Goal: Task Accomplishment & Management: Use online tool/utility

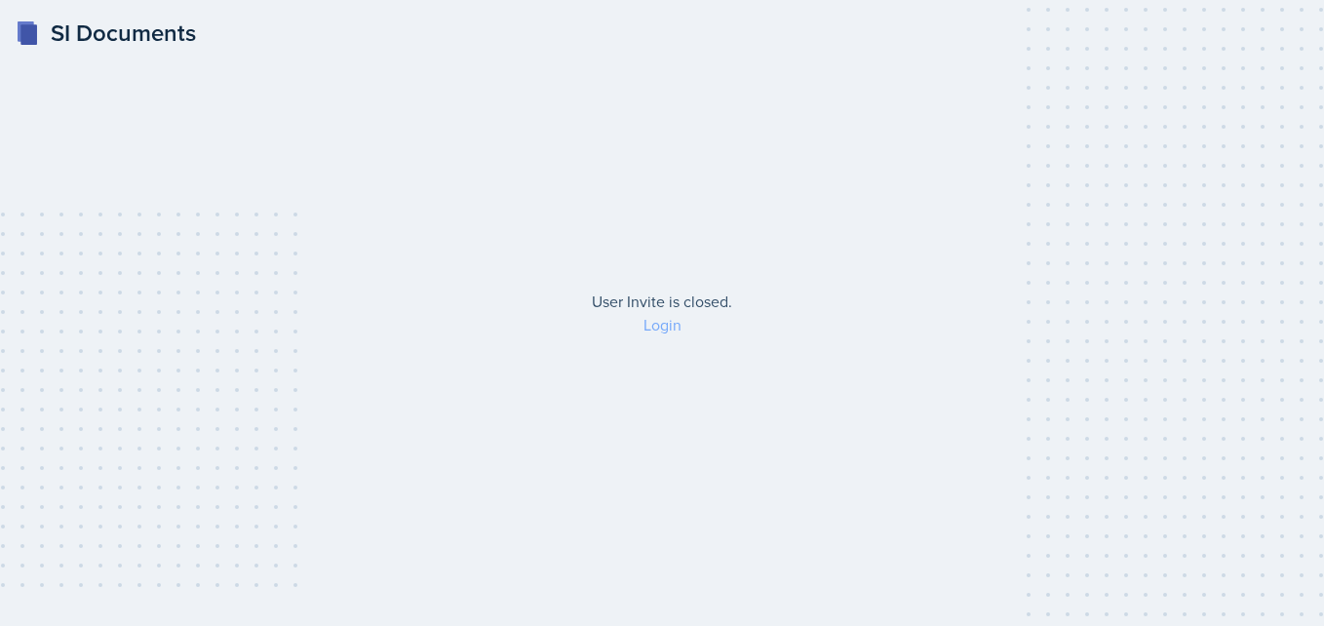
click at [666, 328] on link "Login" at bounding box center [662, 324] width 38 height 21
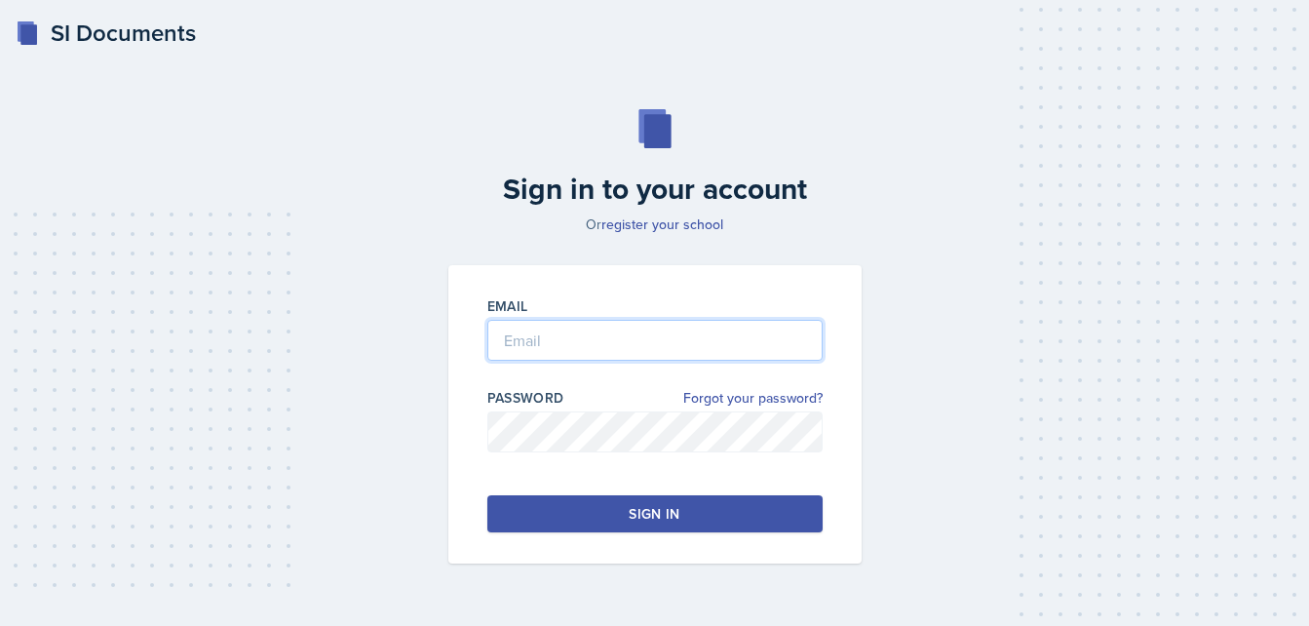
type input "Balonwu"
click at [653, 509] on div "Sign in" at bounding box center [654, 513] width 51 height 19
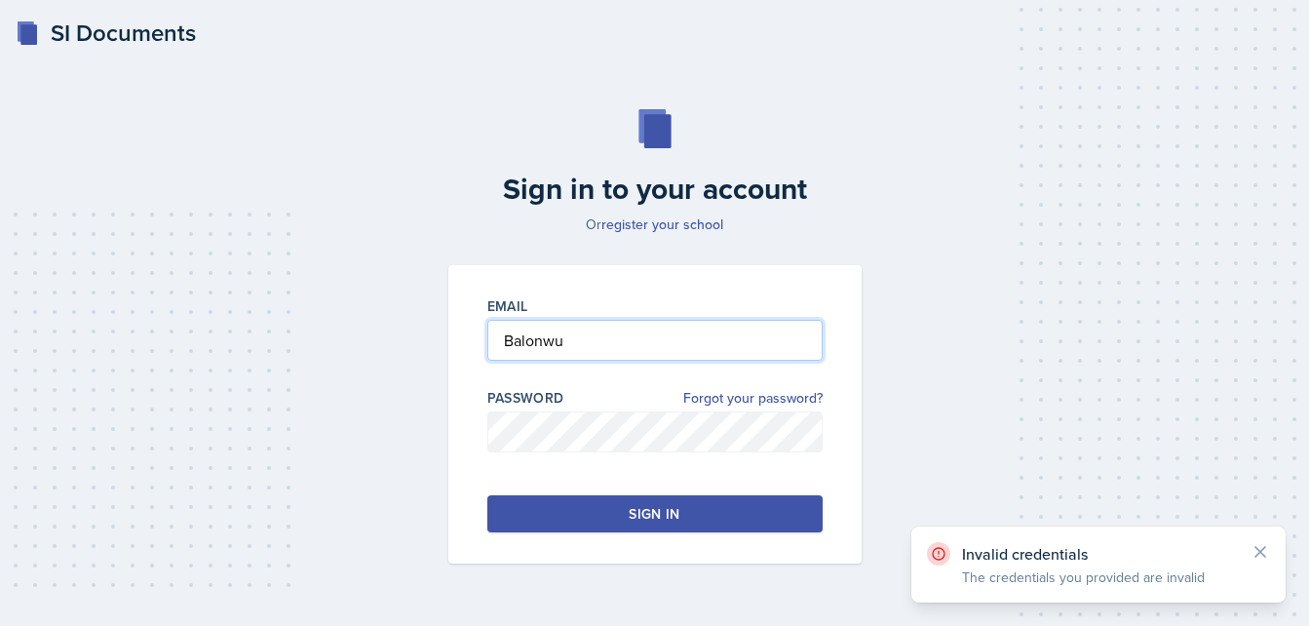
click at [611, 344] on input "Balonwu" at bounding box center [654, 340] width 335 height 41
type input "B"
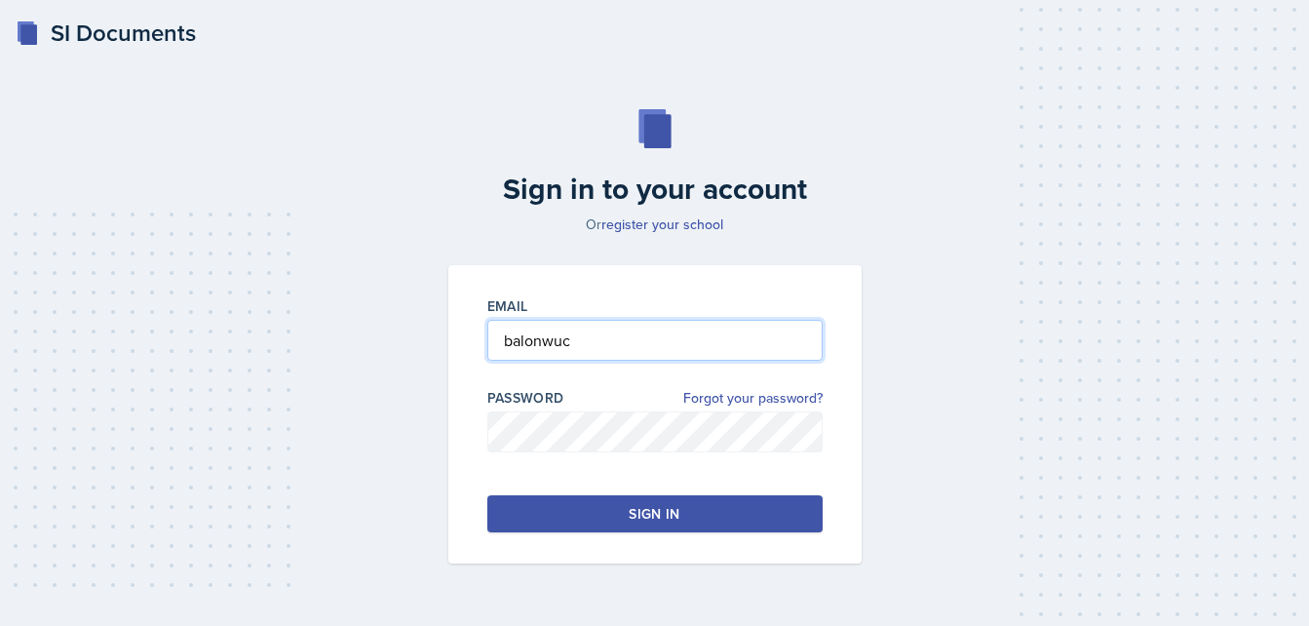
type input "[EMAIL_ADDRESS][DOMAIN_NAME]"
click at [594, 508] on button "Sign in" at bounding box center [654, 513] width 335 height 37
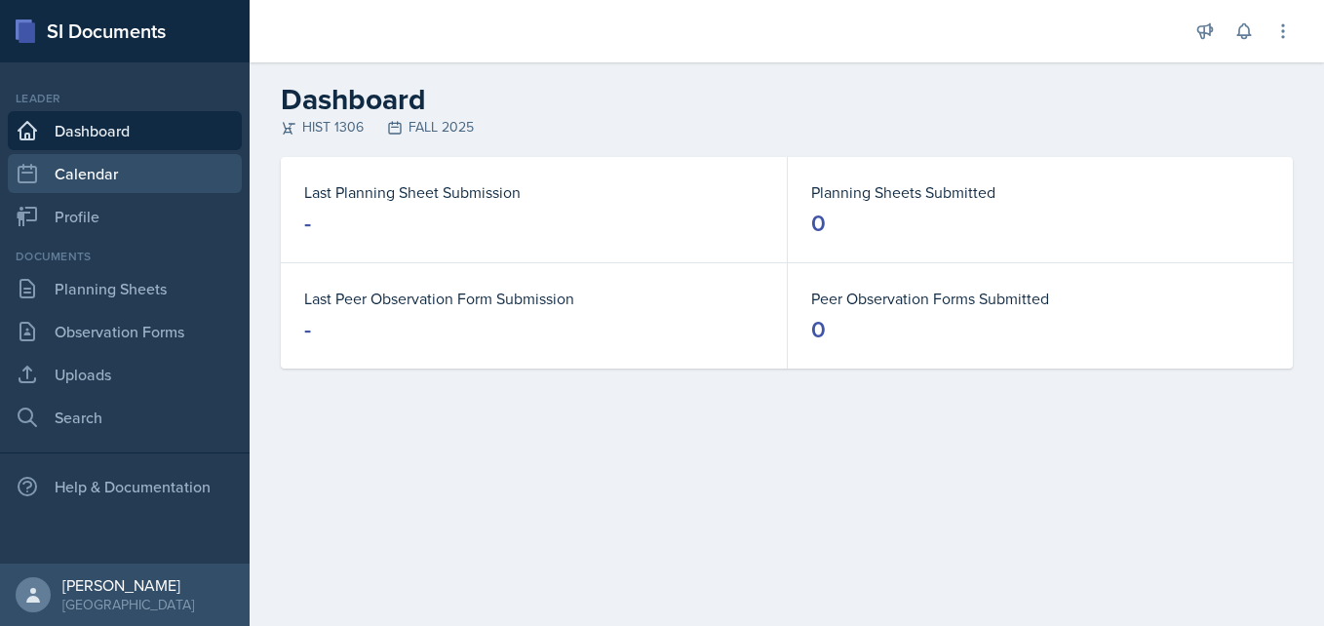
click at [177, 192] on link "Calendar" at bounding box center [125, 173] width 234 height 39
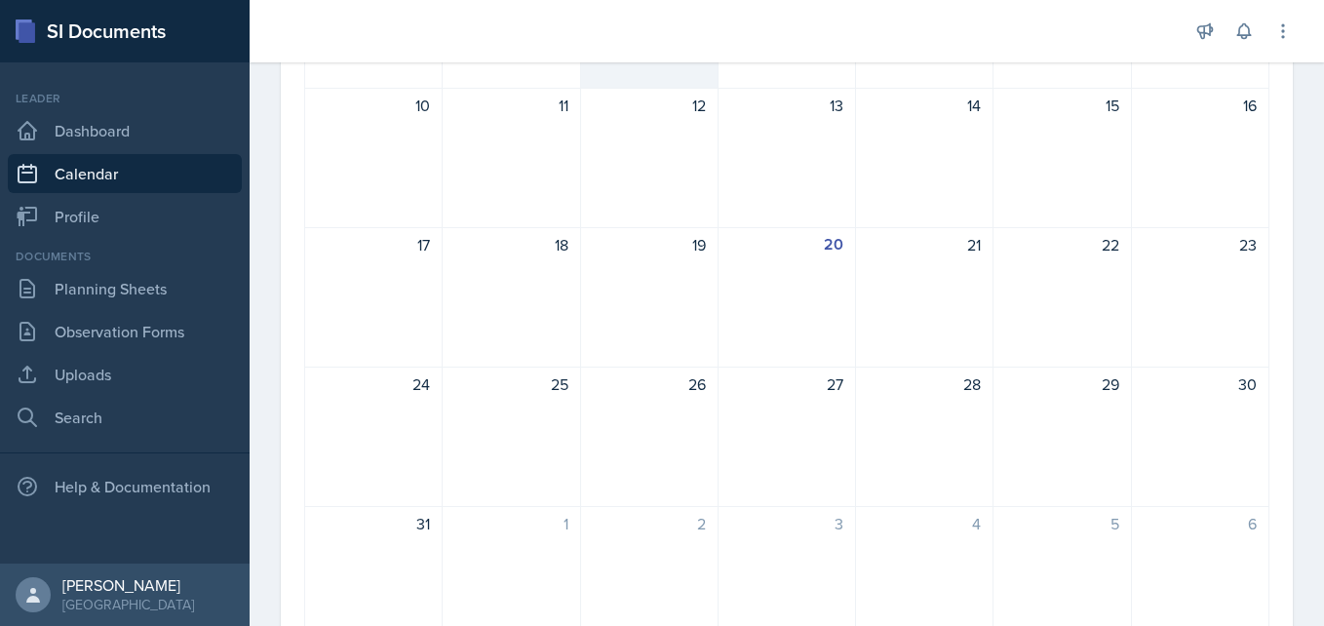
scroll to position [539, 0]
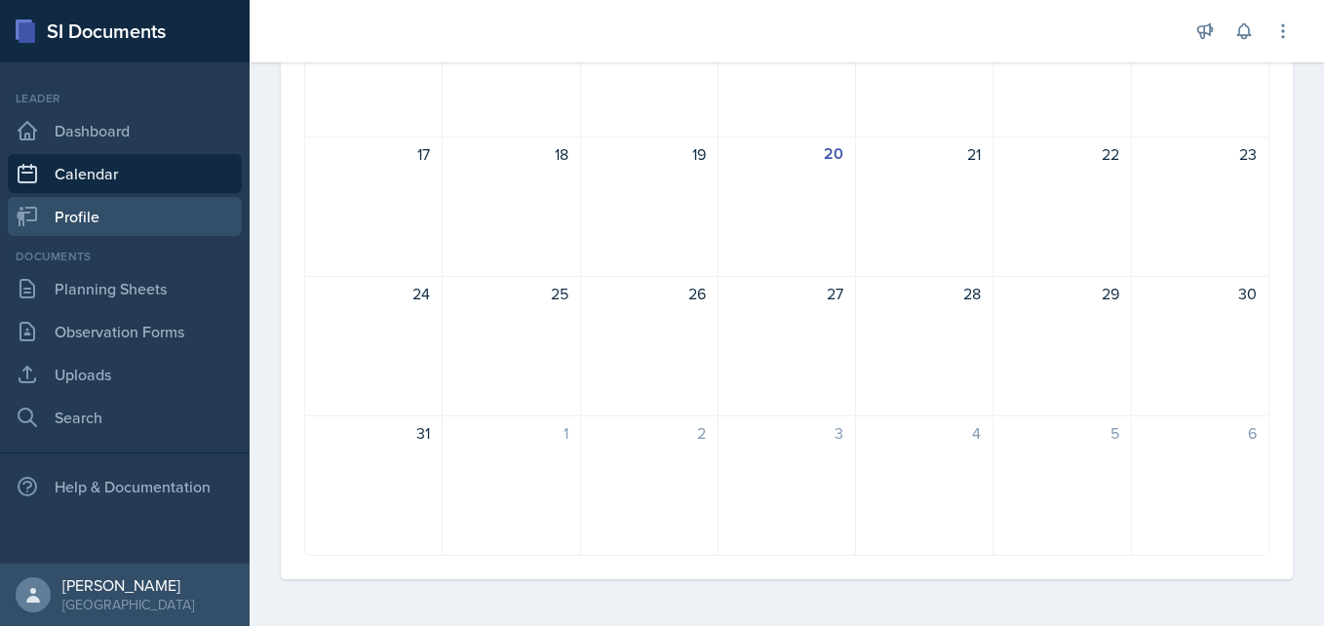
click at [155, 212] on link "Profile" at bounding box center [125, 216] width 234 height 39
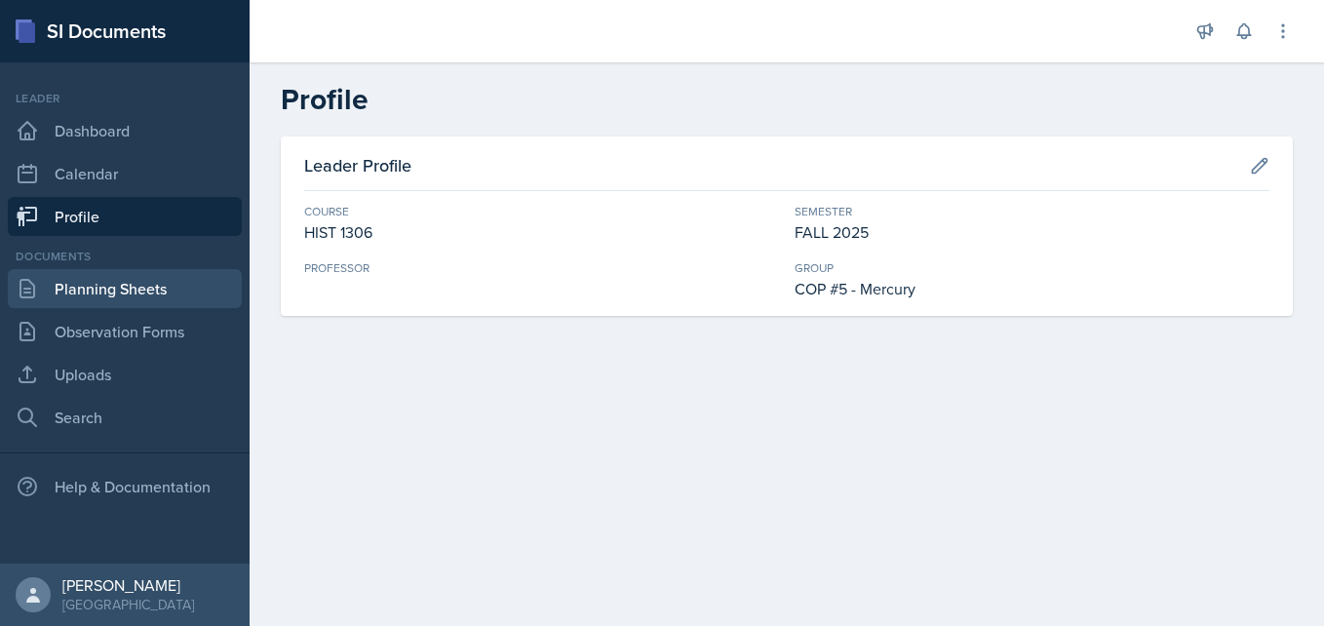
click at [143, 279] on link "Planning Sheets" at bounding box center [125, 288] width 234 height 39
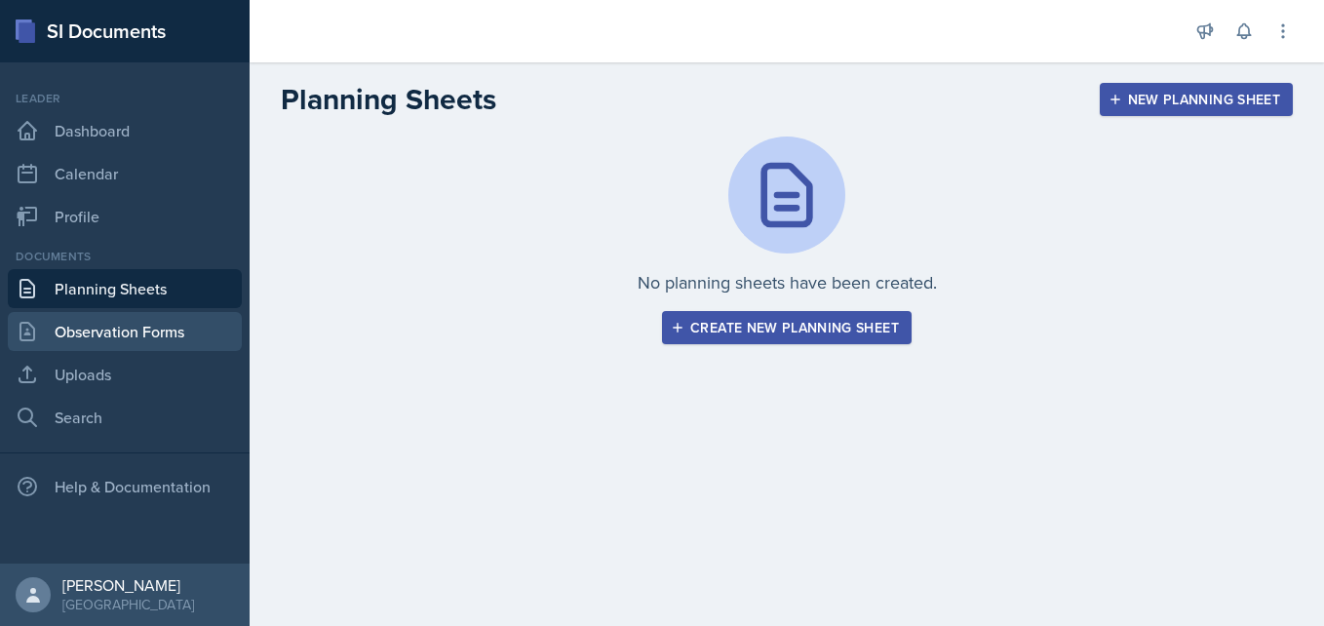
click at [138, 322] on link "Observation Forms" at bounding box center [125, 331] width 234 height 39
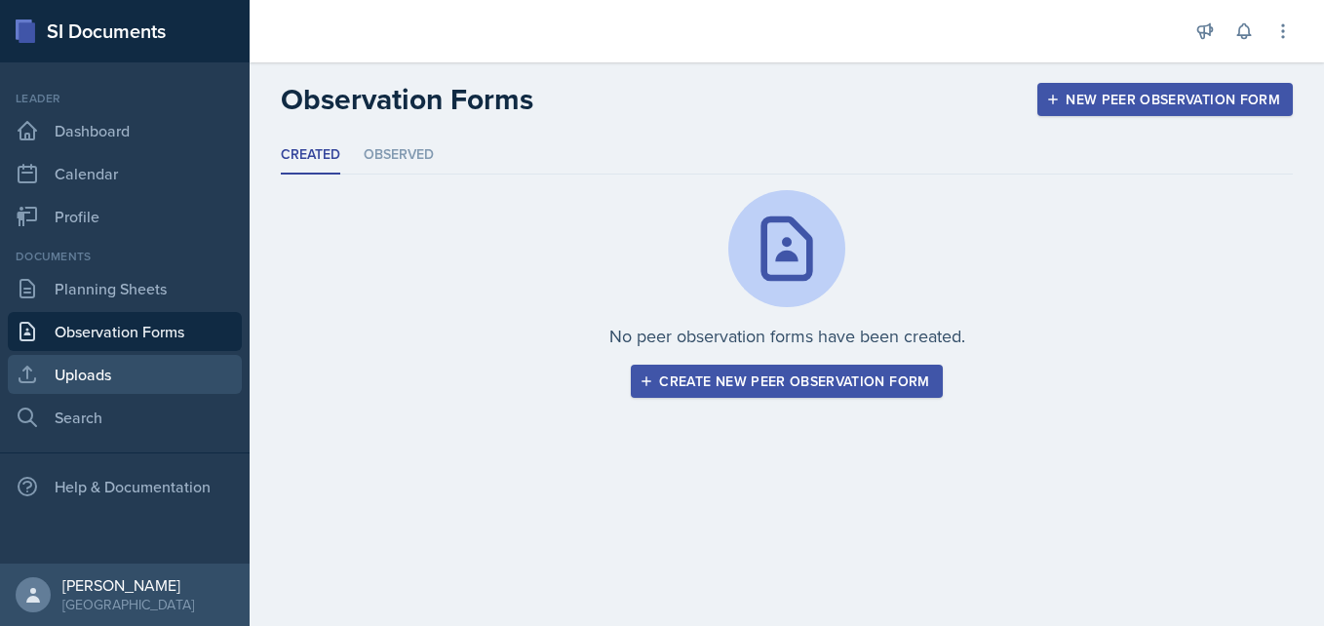
click at [133, 363] on link "Uploads" at bounding box center [125, 374] width 234 height 39
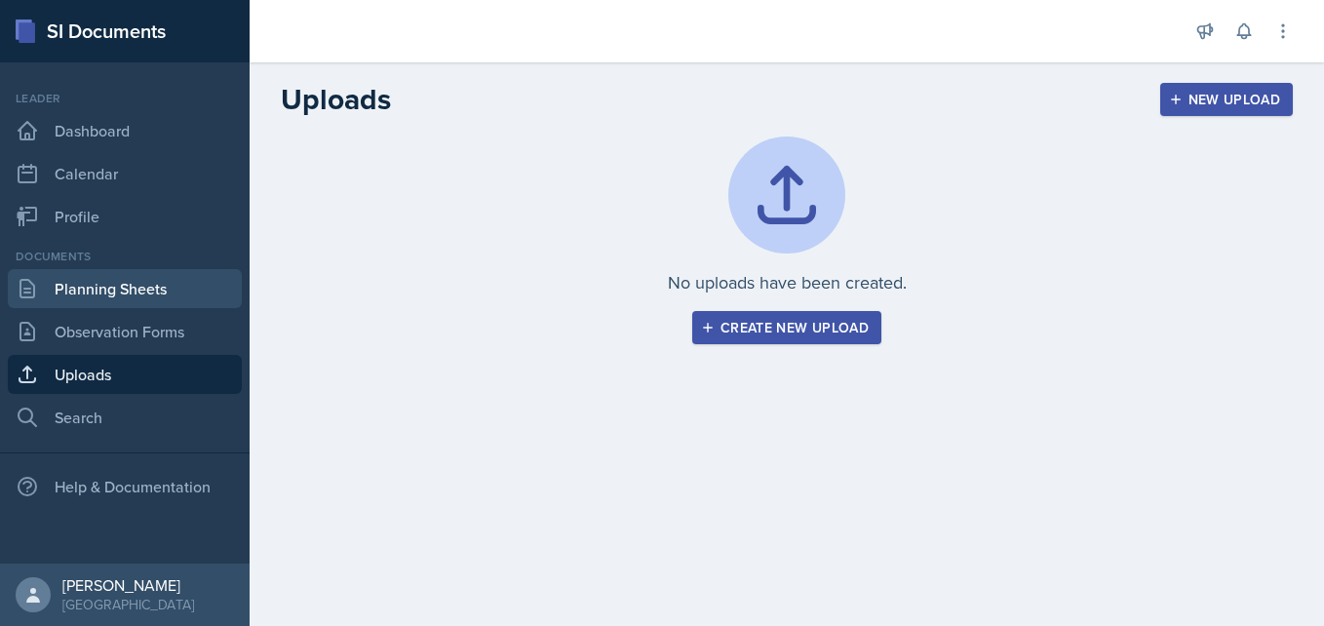
click at [135, 292] on link "Planning Sheets" at bounding box center [125, 288] width 234 height 39
click at [814, 330] on div "Create new upload" at bounding box center [787, 328] width 164 height 16
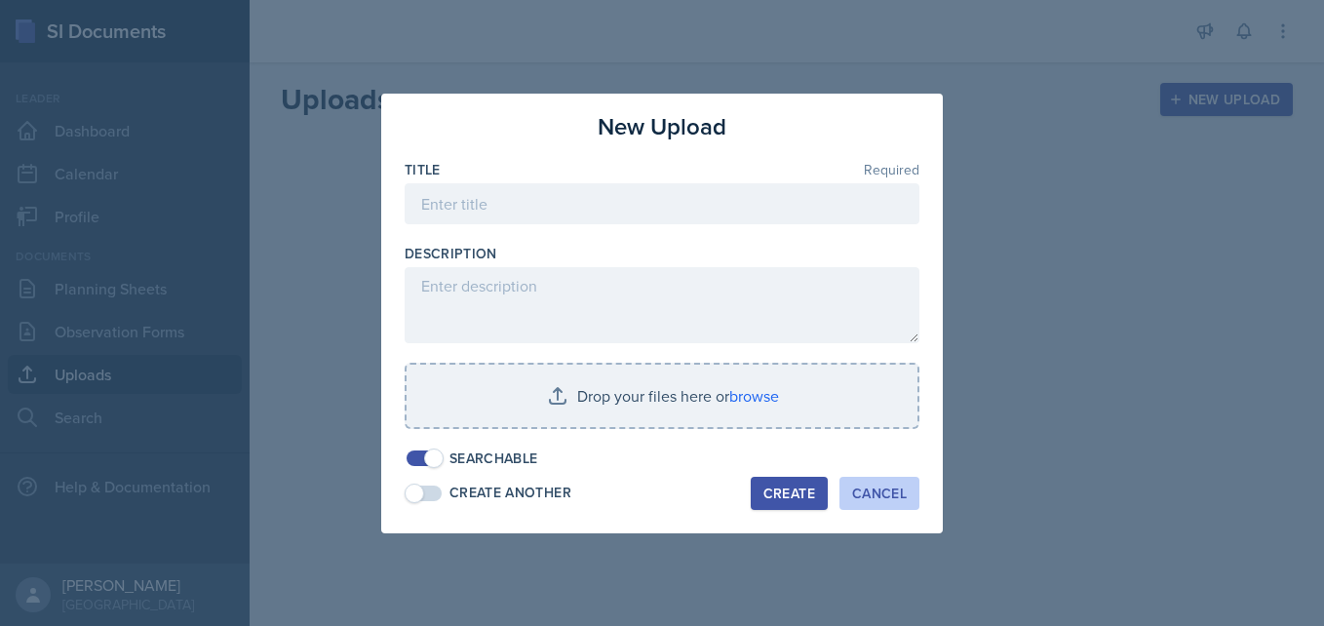
click at [889, 491] on div "Cancel" at bounding box center [879, 493] width 55 height 16
